Goal: Information Seeking & Learning: Learn about a topic

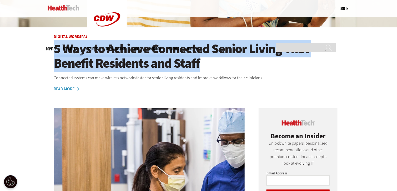
drag, startPoint x: 34, startPoint y: 46, endPoint x: 191, endPoint y: 80, distance: 160.2
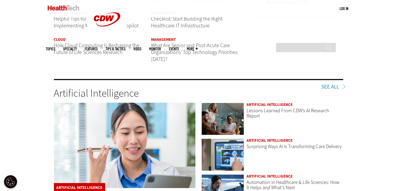
scroll to position [790, 0]
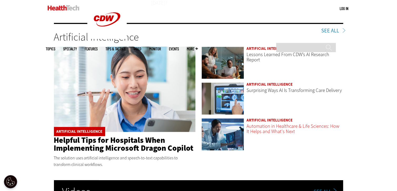
click at [265, 131] on link "Automation in Healthcare & Life Sciences: How It Helps and What's Next" at bounding box center [293, 129] width 93 height 12
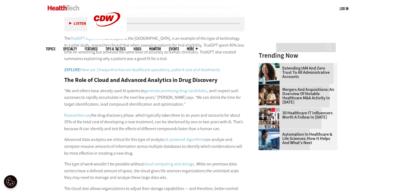
scroll to position [578, 0]
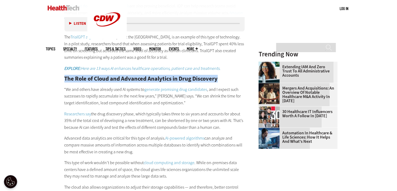
drag, startPoint x: 66, startPoint y: 77, endPoint x: 218, endPoint y: 82, distance: 152.3
click at [237, 74] on div "Accelerating Clinical Trials Through Automation and AI The recruitment phase fo…" at bounding box center [155, 65] width 181 height 327
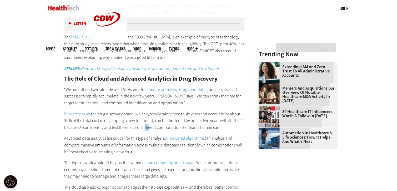
click at [143, 127] on p "Researchers say the drug discovery phase, which typically takes three to six ye…" at bounding box center [155, 121] width 181 height 20
click at [106, 115] on p "Researchers say the drug discovery phase, which typically takes three to six ye…" at bounding box center [155, 121] width 181 height 20
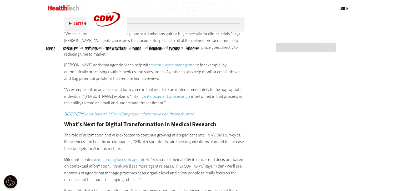
scroll to position [894, 0]
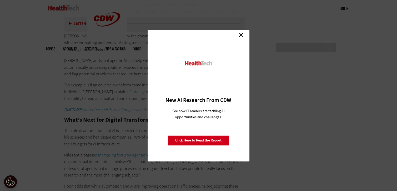
click at [241, 36] on link "Close" at bounding box center [242, 35] width 8 height 8
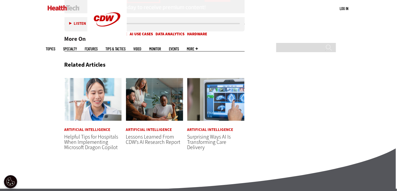
scroll to position [1157, 0]
